Goal: Information Seeking & Learning: Learn about a topic

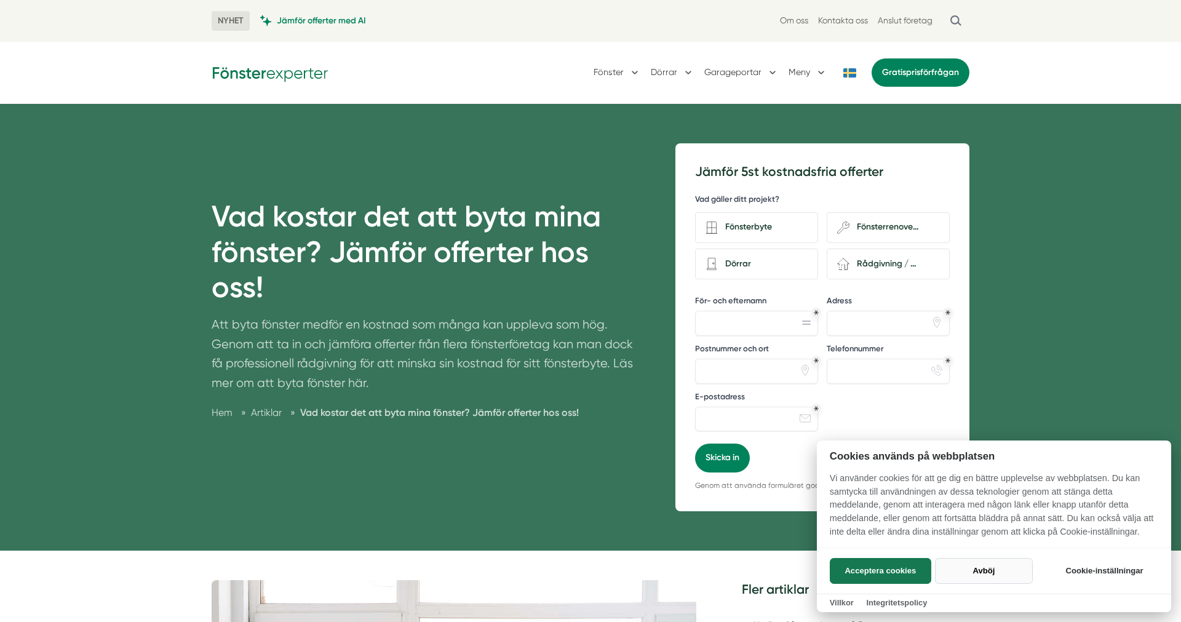
click at [1000, 571] on button "Avböj" at bounding box center [984, 571] width 98 height 26
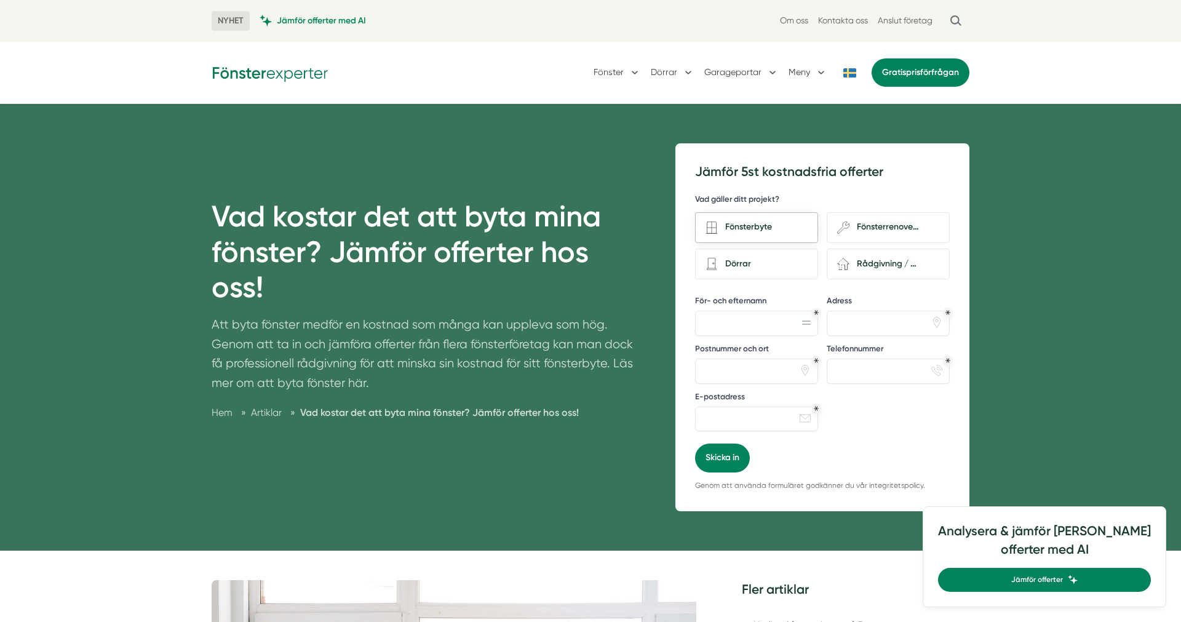
click at [762, 221] on div "Fönsterbyte" at bounding box center [763, 227] width 90 height 17
click at [0, 0] on input "Fönsterbyte" at bounding box center [0, 0] width 0 height 0
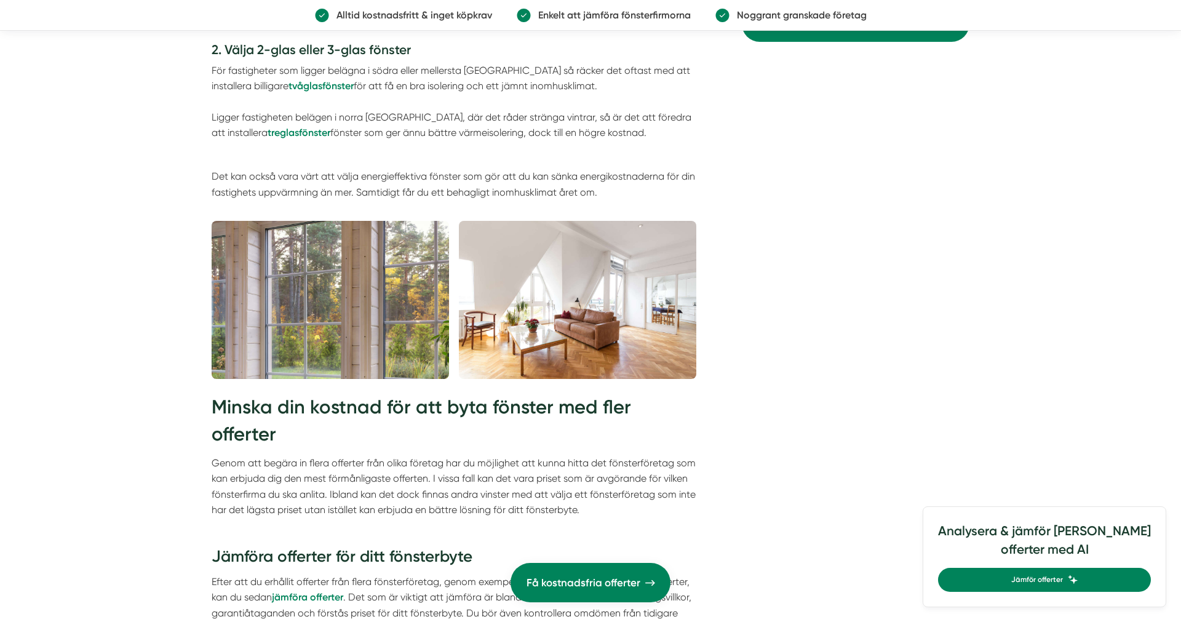
scroll to position [1743, 0]
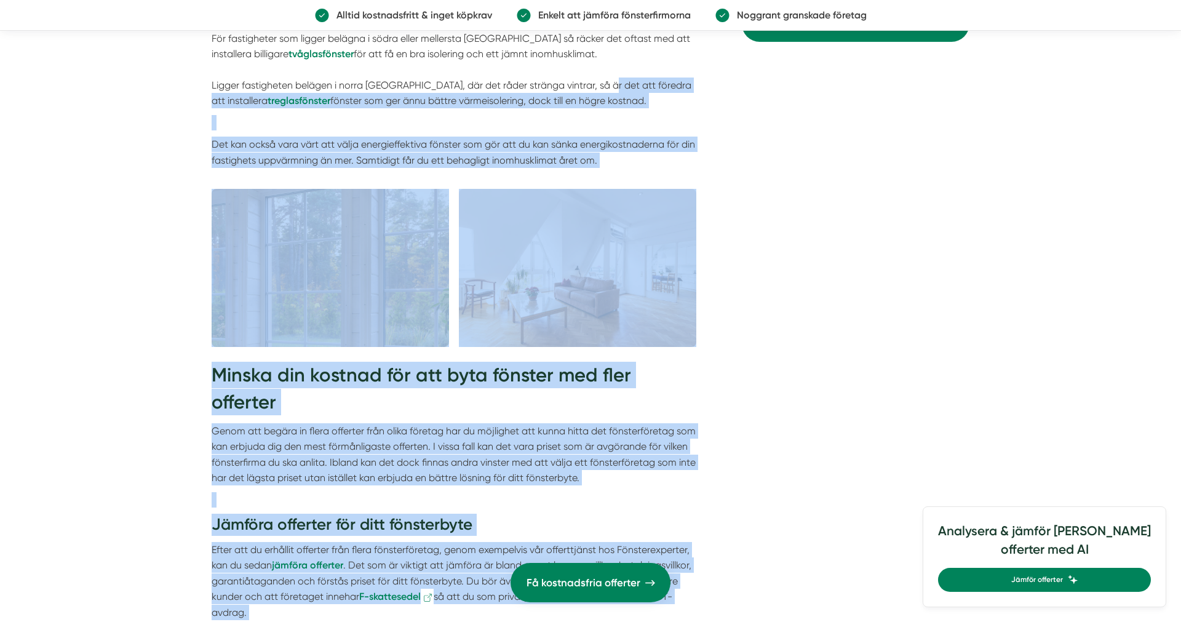
drag, startPoint x: 595, startPoint y: 63, endPoint x: 725, endPoint y: 100, distance: 134.9
click at [725, 100] on div "Innehållsförteckning Kostnad för att byta dina fönster ↳ 1. Tänk på framtida ko…" at bounding box center [591, 147] width 758 height 2620
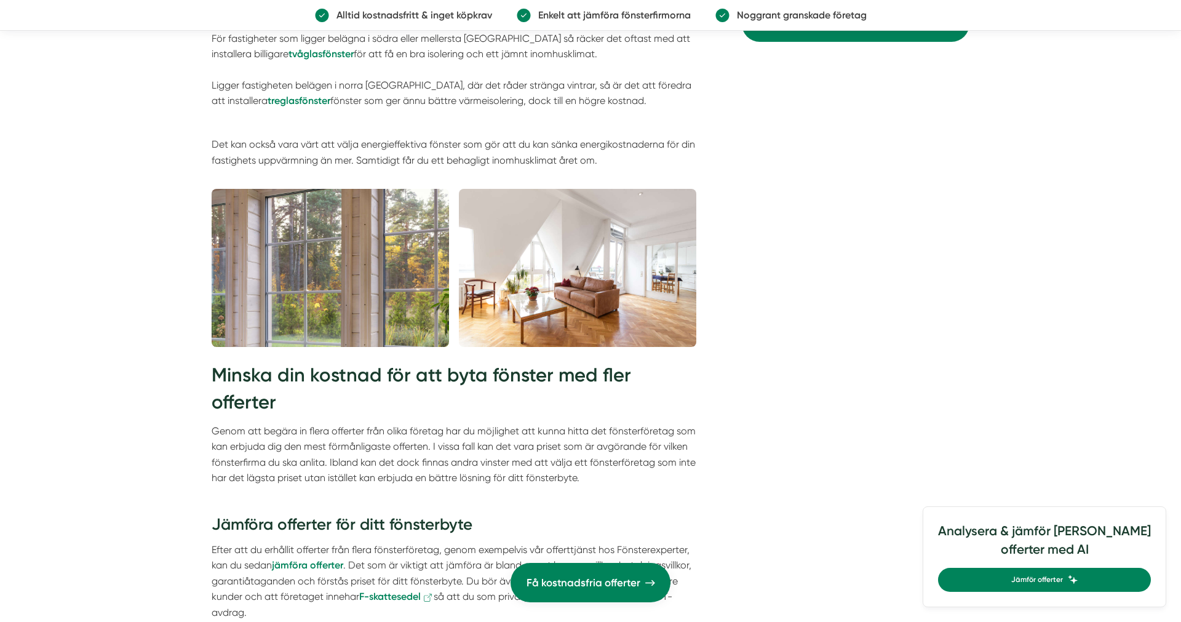
click at [725, 100] on div "Innehållsförteckning Kostnad för att byta dina fönster ↳ 1. Tänk på framtida ko…" at bounding box center [591, 147] width 758 height 2620
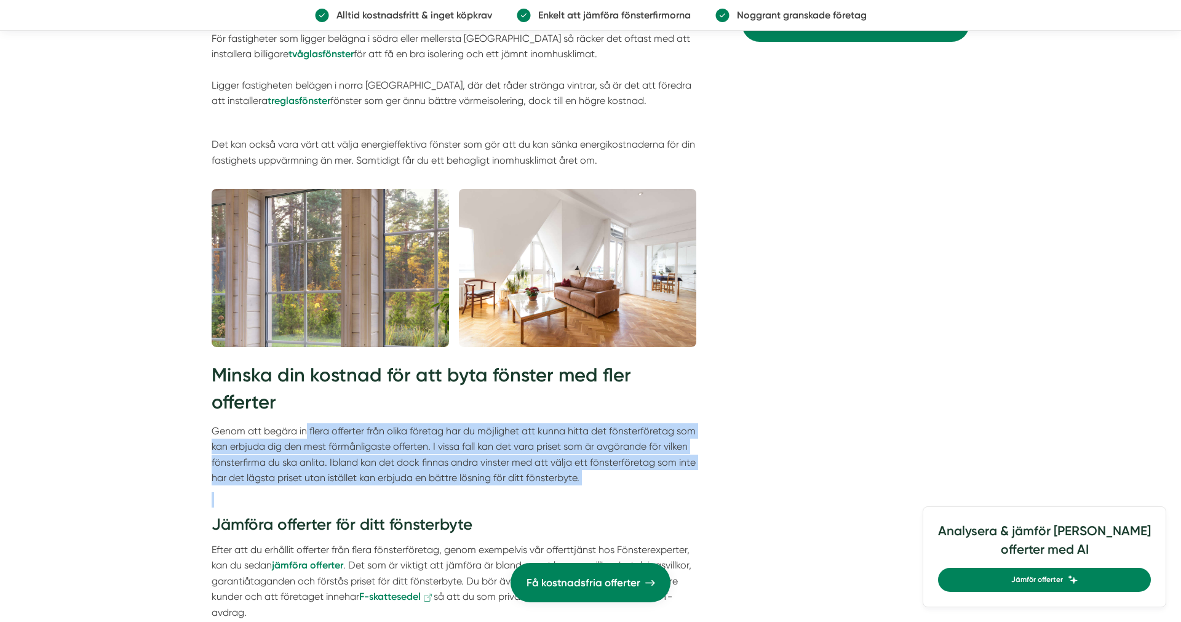
drag, startPoint x: 329, startPoint y: 389, endPoint x: 569, endPoint y: 451, distance: 247.8
click at [569, 451] on div "Minska din kostnad för att byta fönster med fler offerter Genom att begära in f…" at bounding box center [454, 536] width 485 height 348
click at [569, 492] on p at bounding box center [454, 499] width 485 height 15
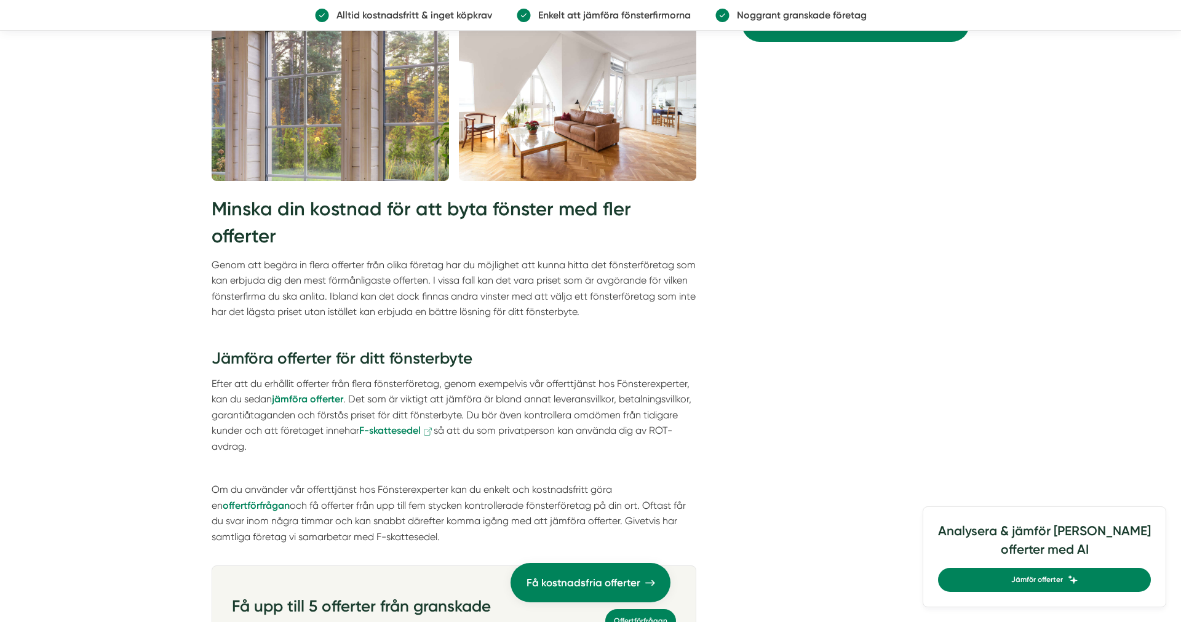
scroll to position [1933, 0]
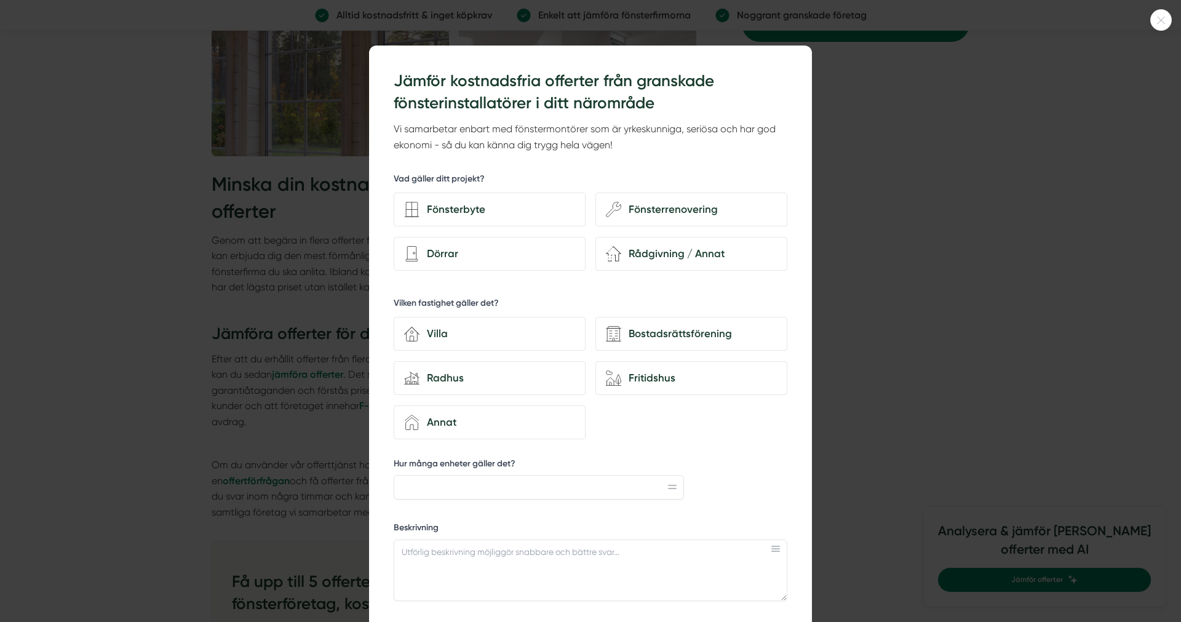
click at [1165, 18] on icon at bounding box center [1161, 20] width 20 height 7
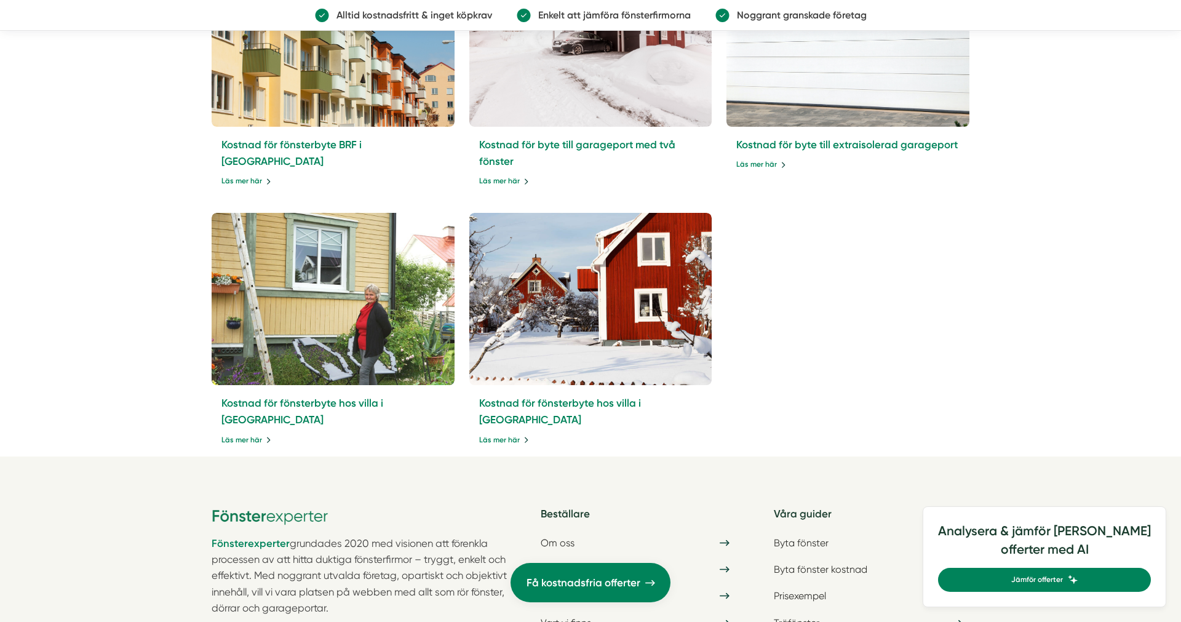
scroll to position [3857, 0]
